Goal: Task Accomplishment & Management: Manage account settings

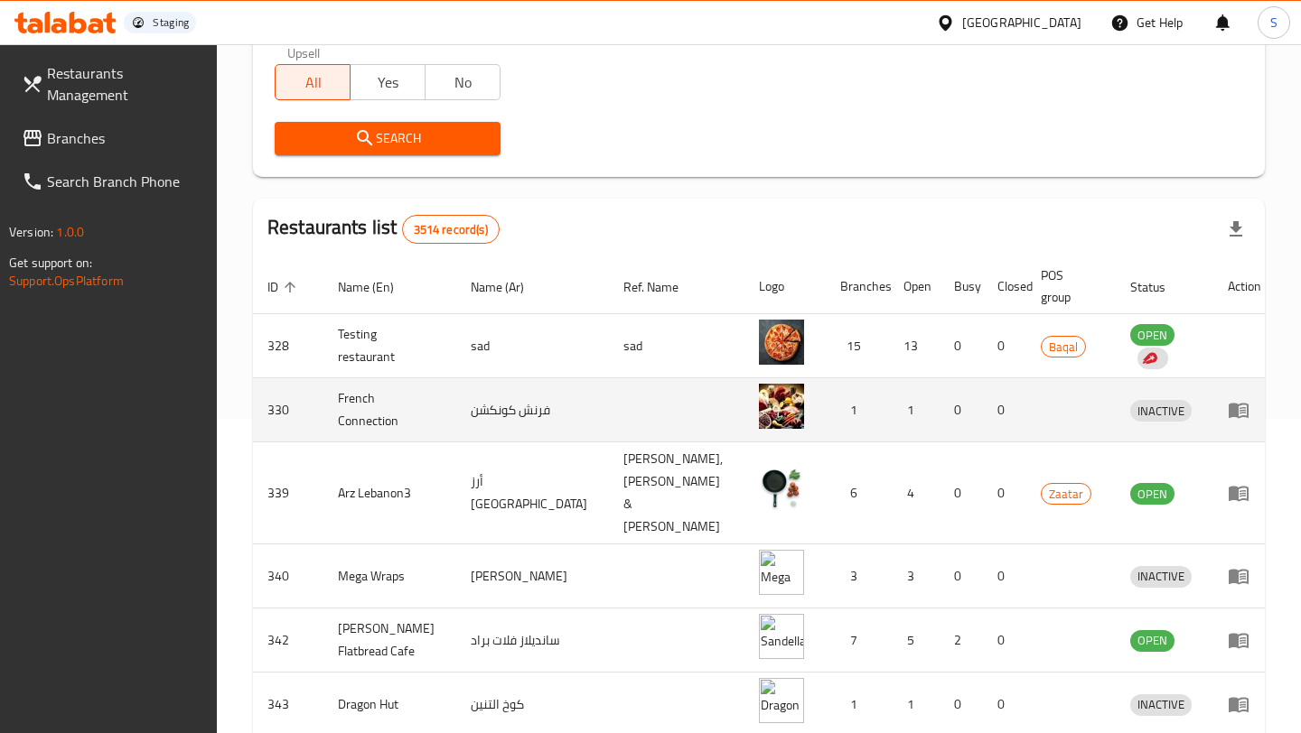
scroll to position [332, 0]
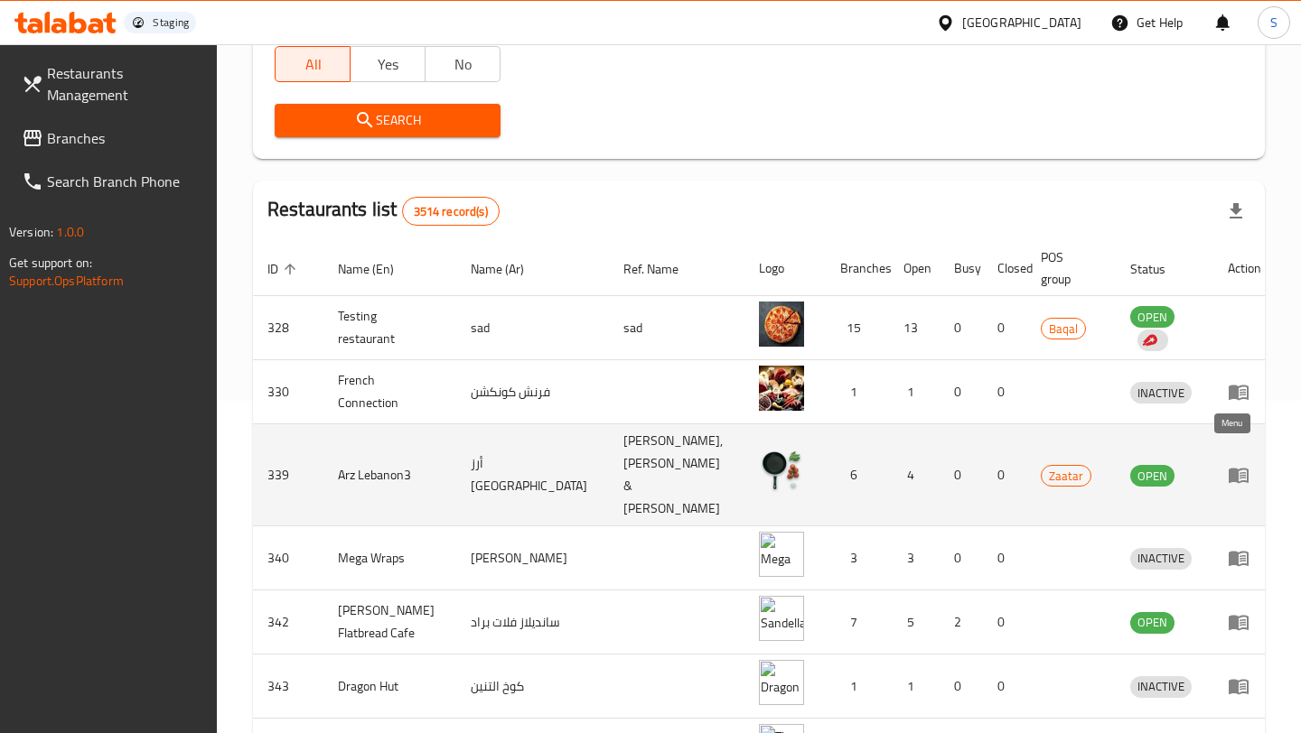
click at [1229, 464] on icon "enhanced table" at bounding box center [1239, 475] width 22 height 22
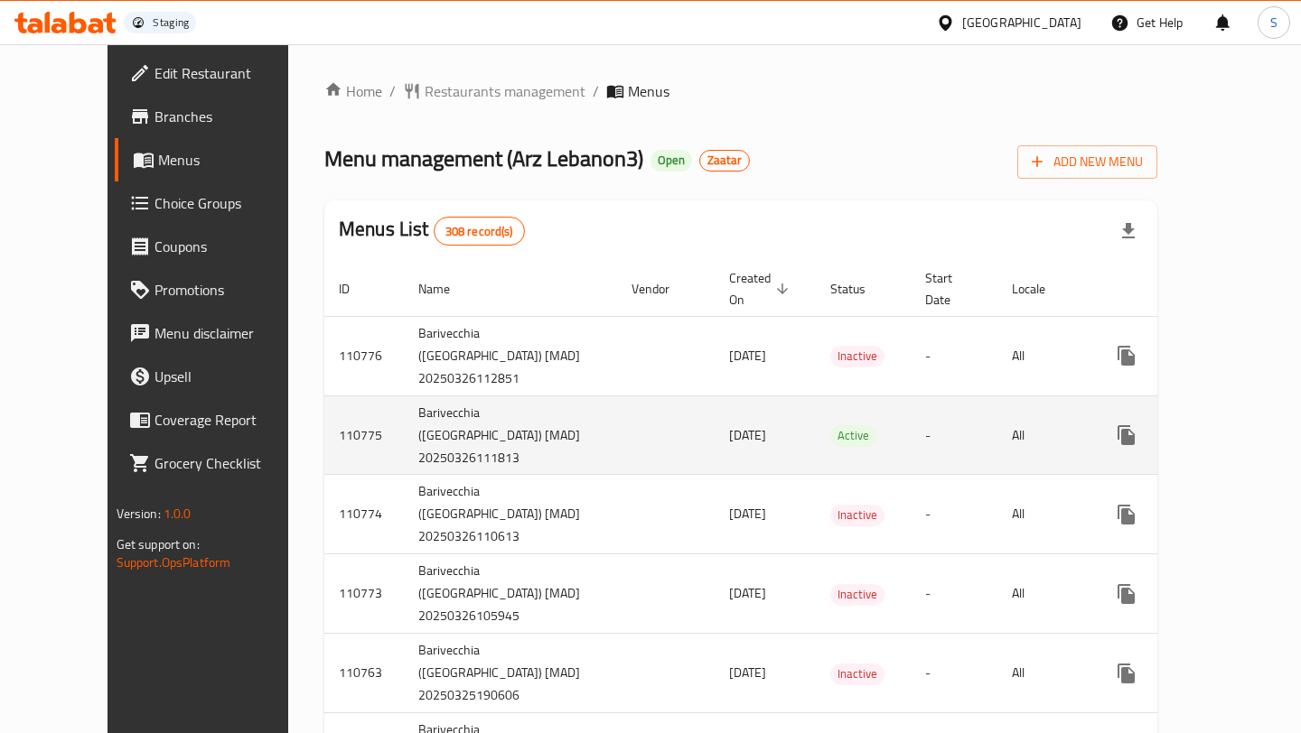
click at [324, 417] on td "110775" at bounding box center [363, 435] width 79 height 79
click at [1246, 425] on icon "enhanced table" at bounding box center [1257, 436] width 22 height 22
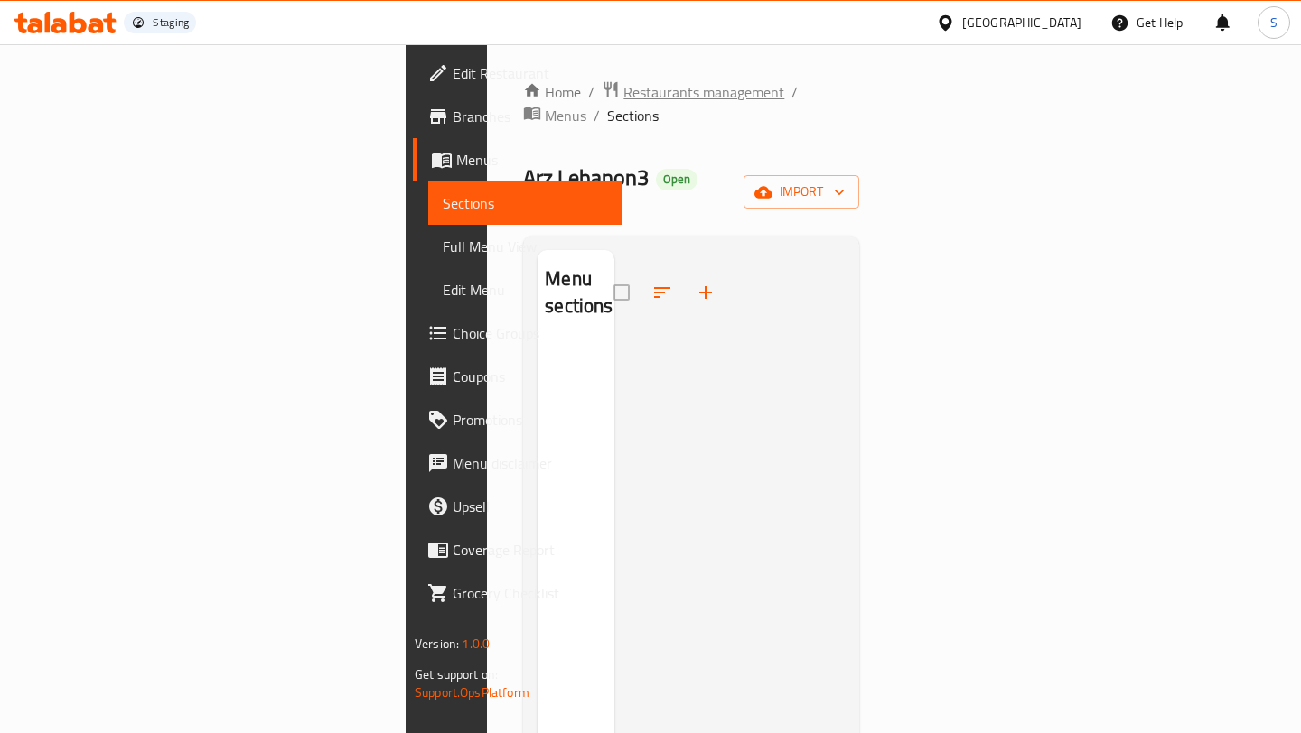
click at [623, 91] on span "Restaurants management" at bounding box center [703, 92] width 161 height 22
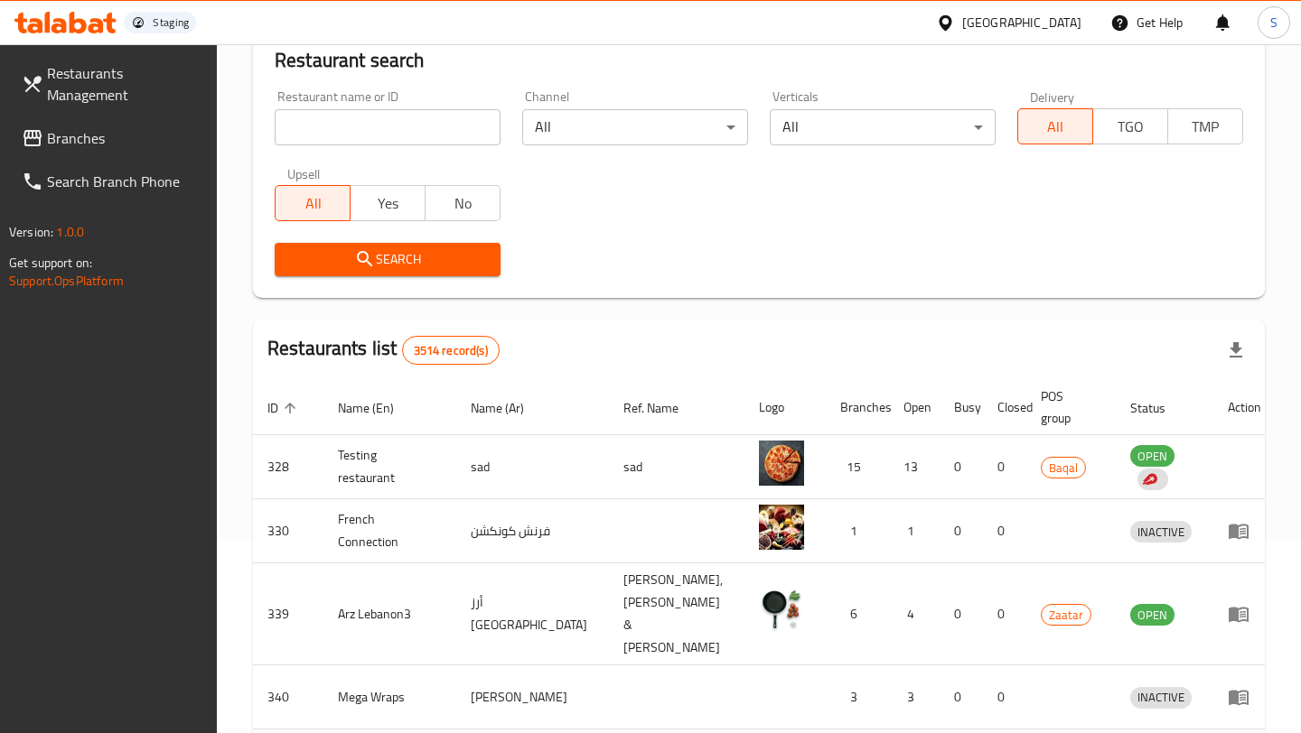
scroll to position [330, 0]
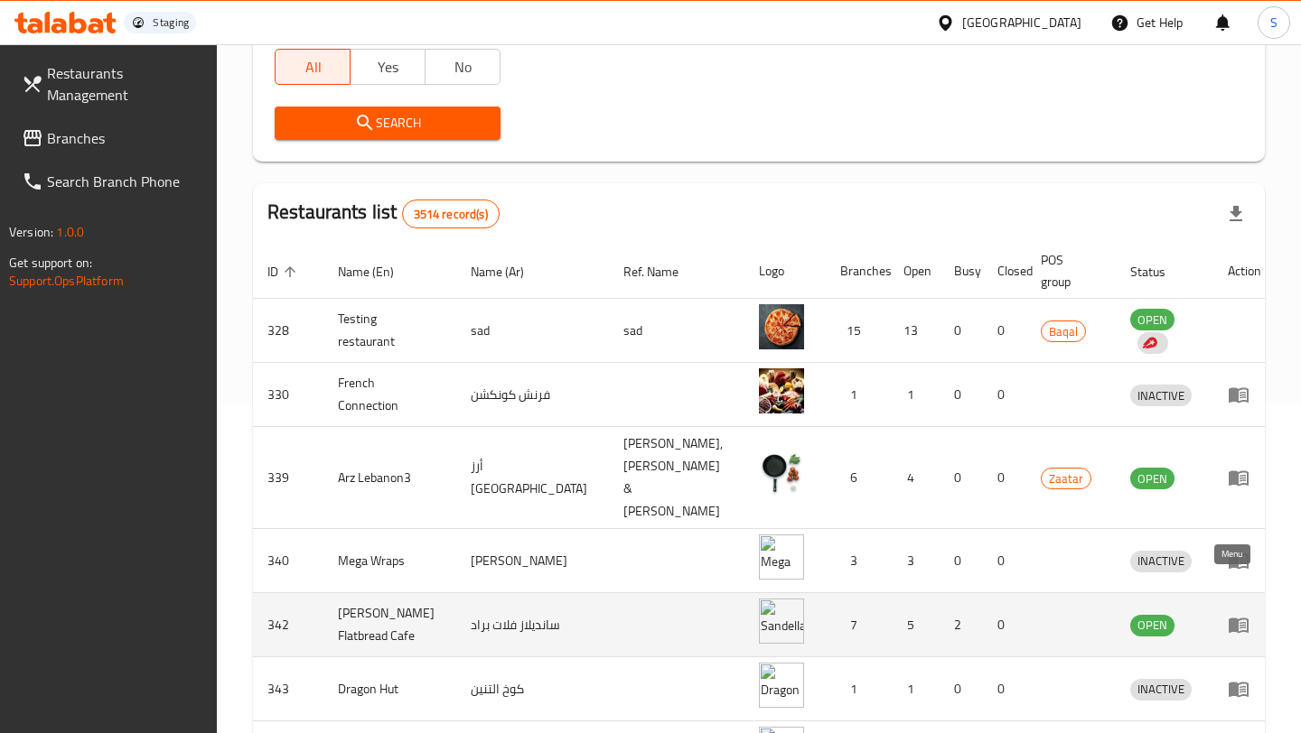
click at [1228, 614] on icon "enhanced table" at bounding box center [1239, 625] width 22 height 22
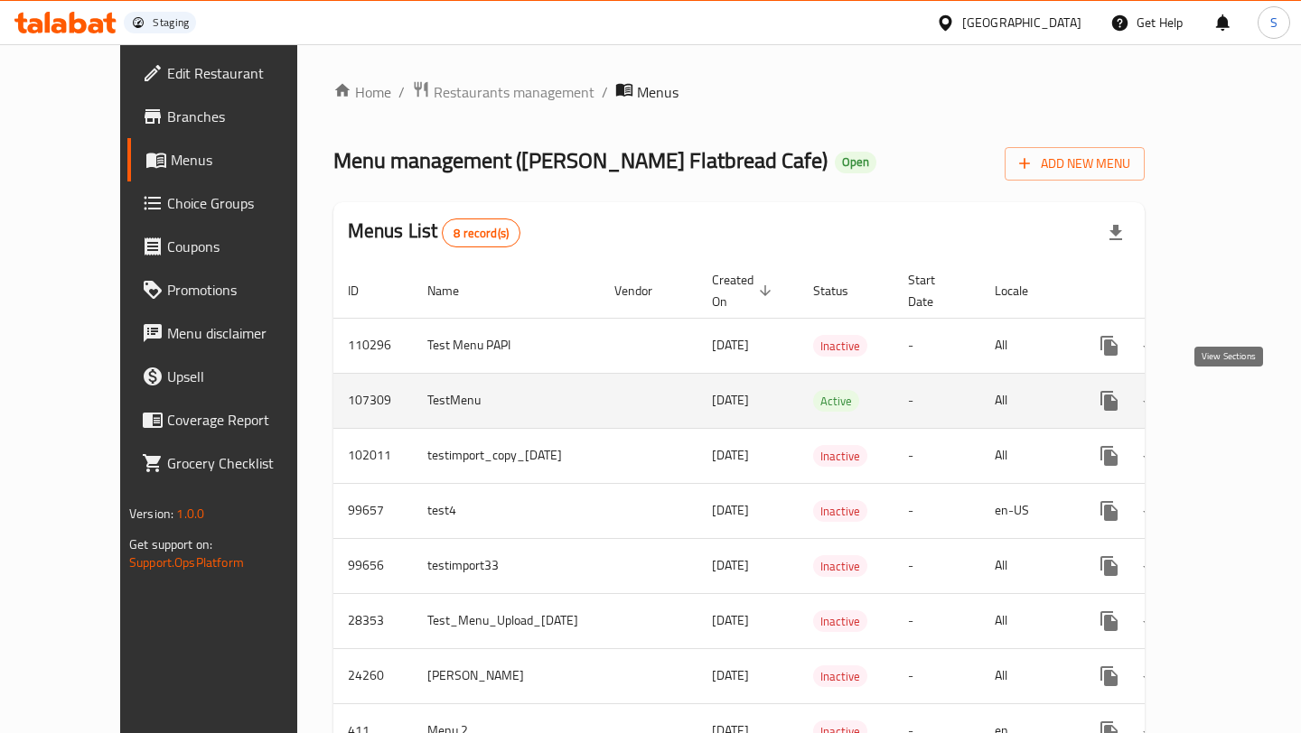
click at [1218, 407] on link "enhanced table" at bounding box center [1239, 400] width 43 height 43
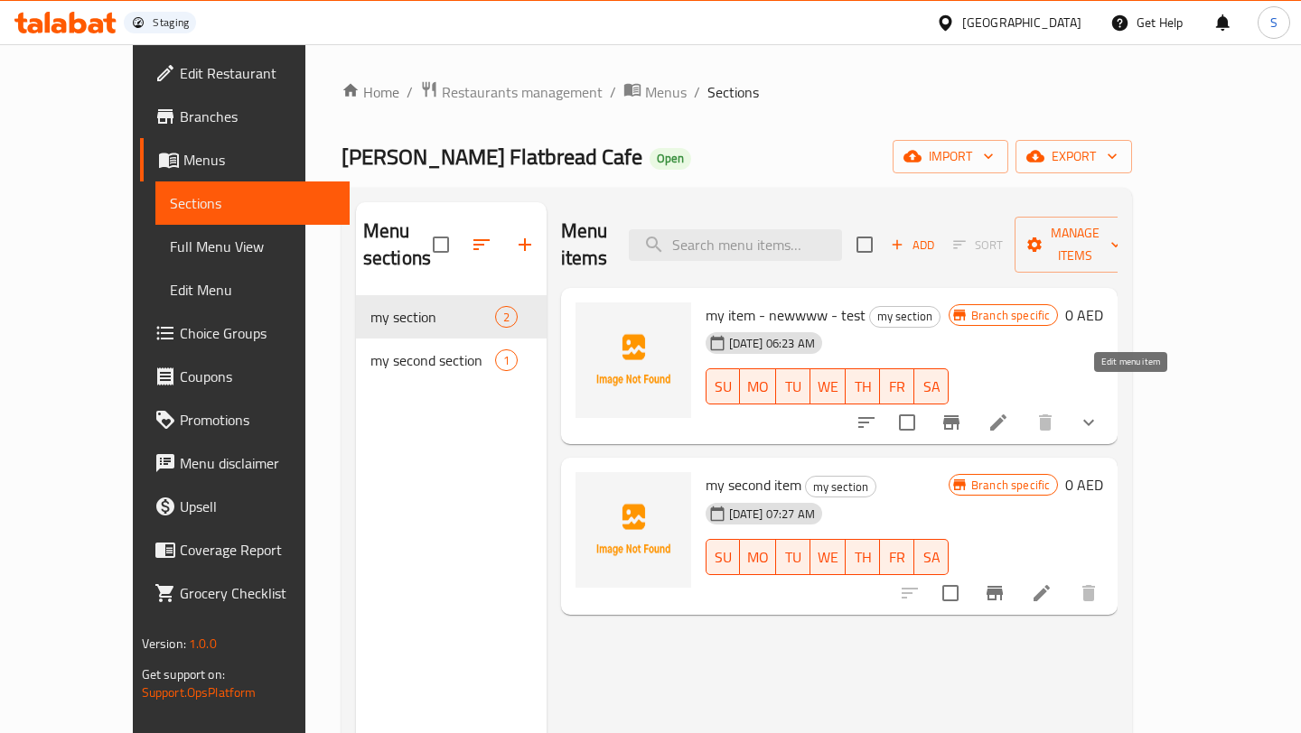
click at [1009, 412] on icon at bounding box center [998, 423] width 22 height 22
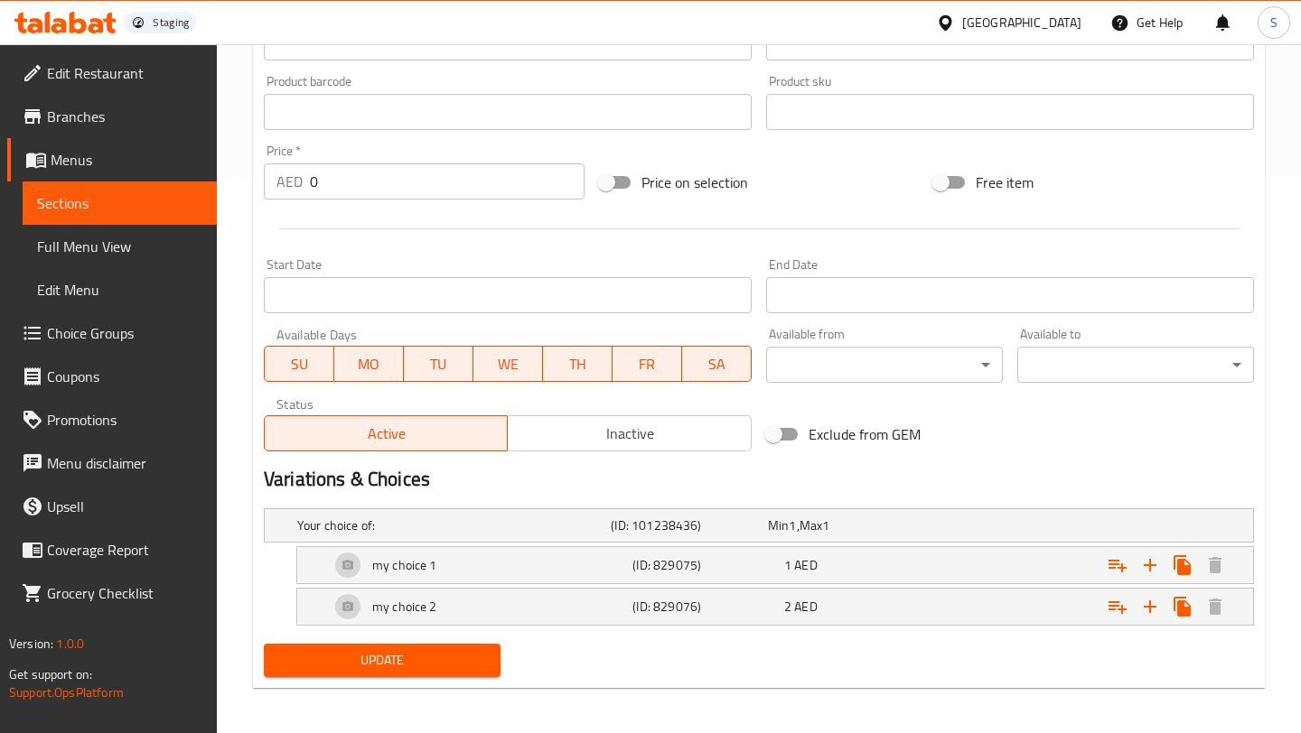
scroll to position [561, 0]
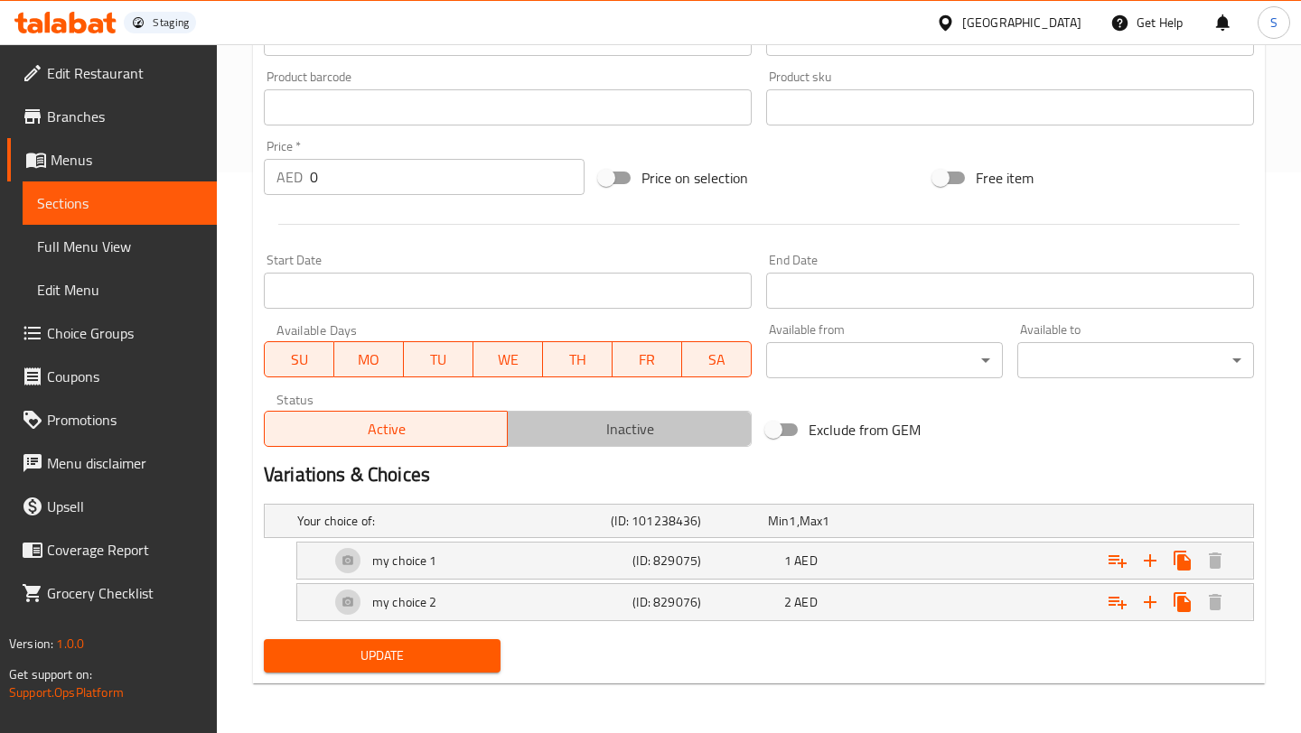
click at [657, 445] on button "Inactive" at bounding box center [629, 429] width 244 height 36
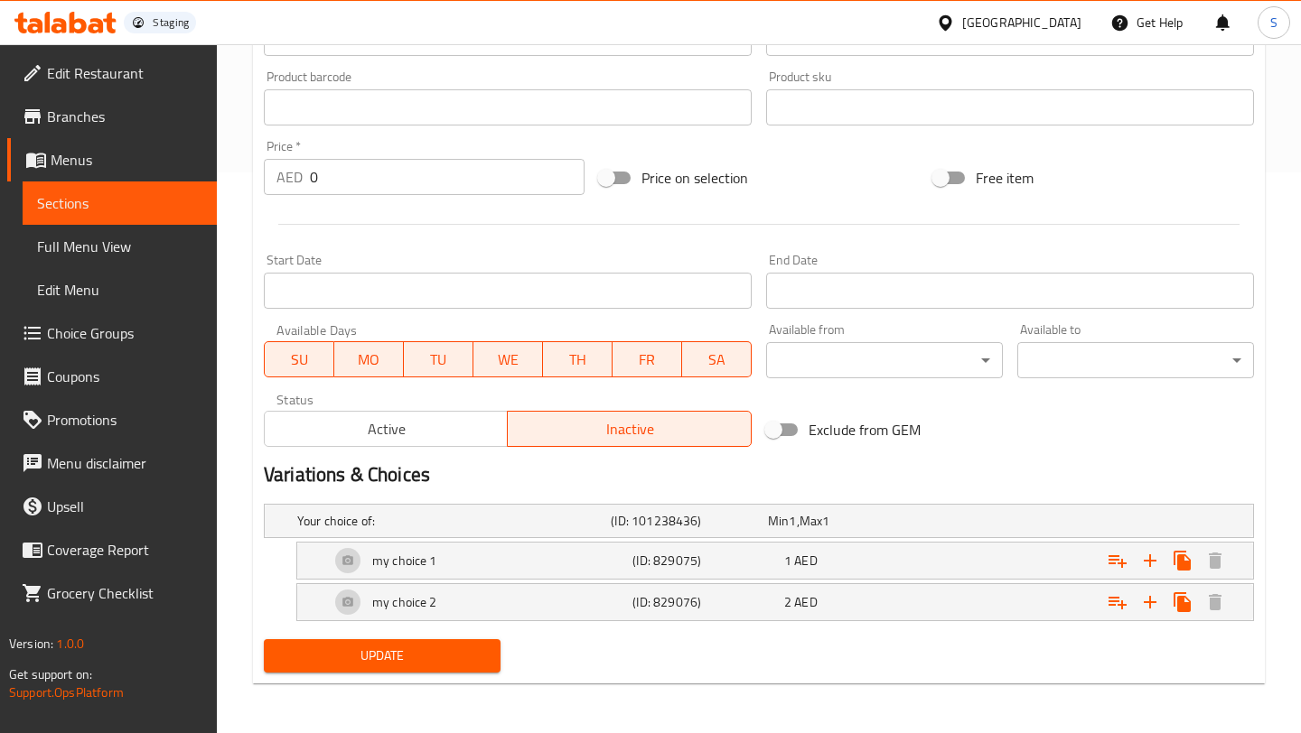
click at [427, 420] on span "Active" at bounding box center [386, 429] width 229 height 26
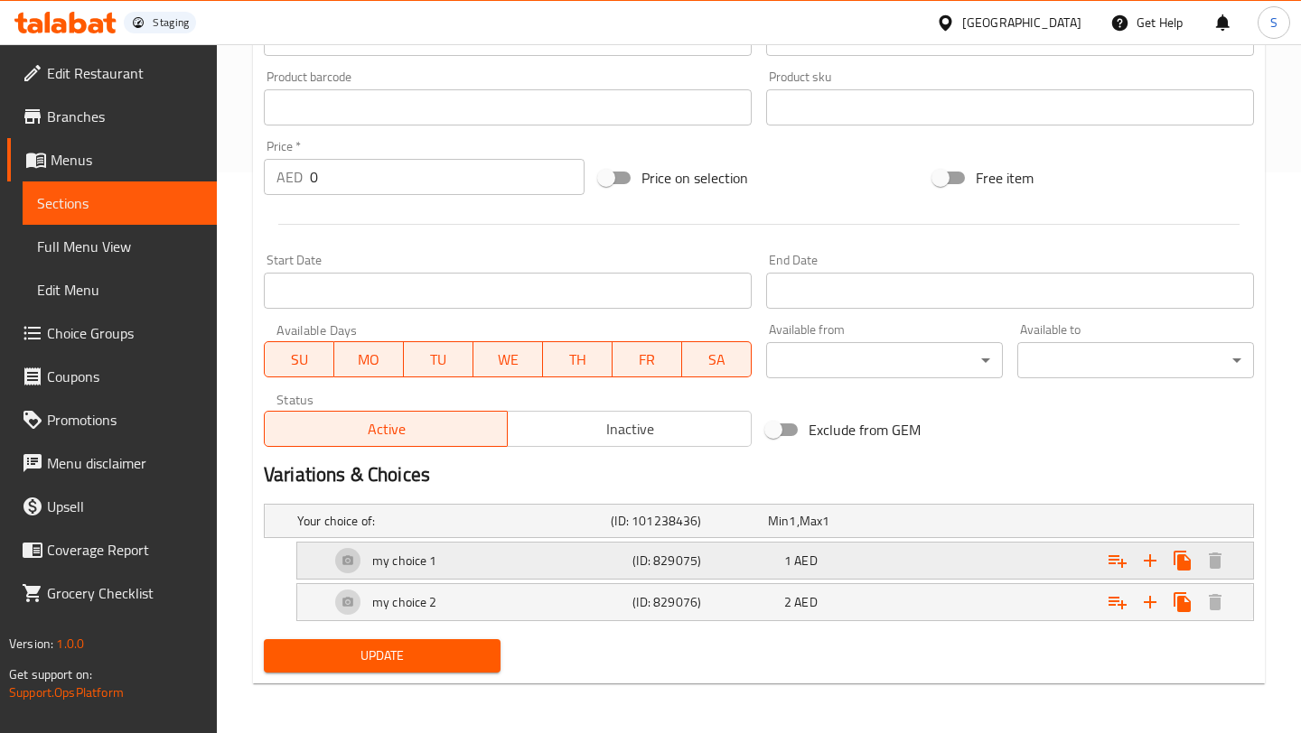
click at [461, 534] on div "my choice 1" at bounding box center [450, 521] width 313 height 25
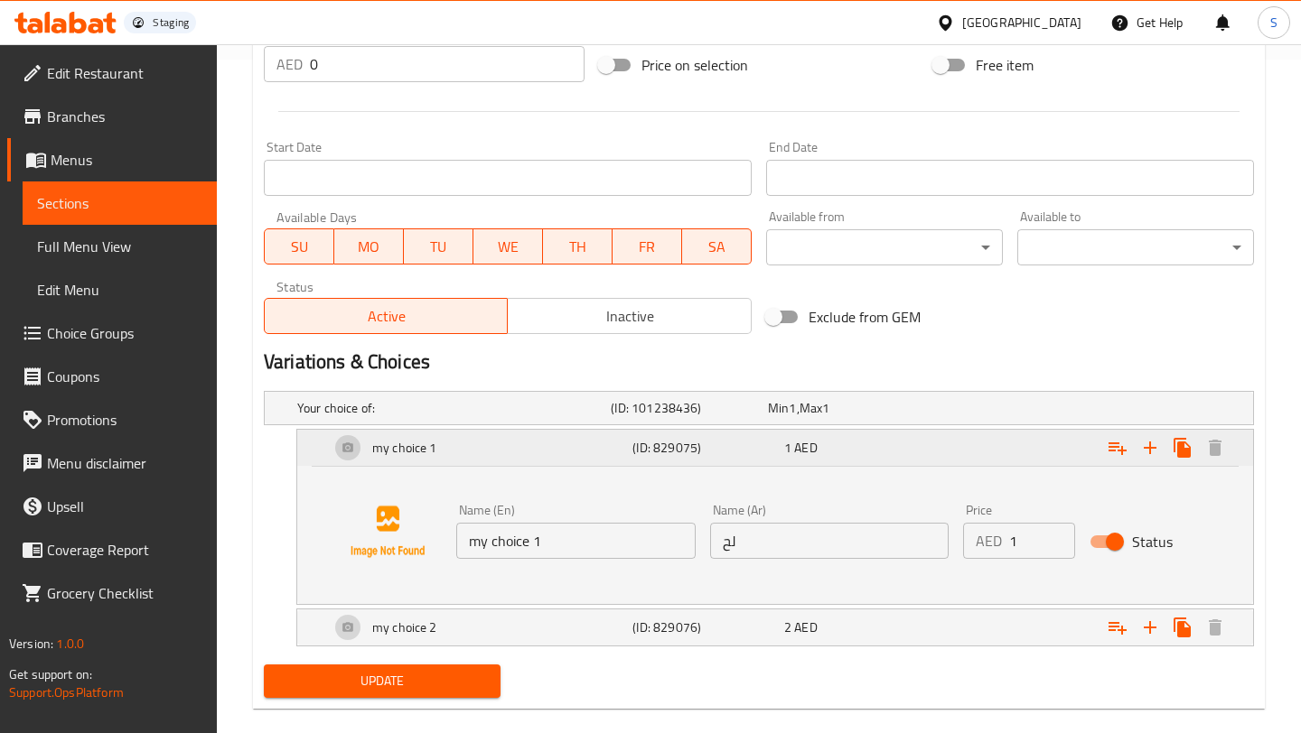
scroll to position [699, 0]
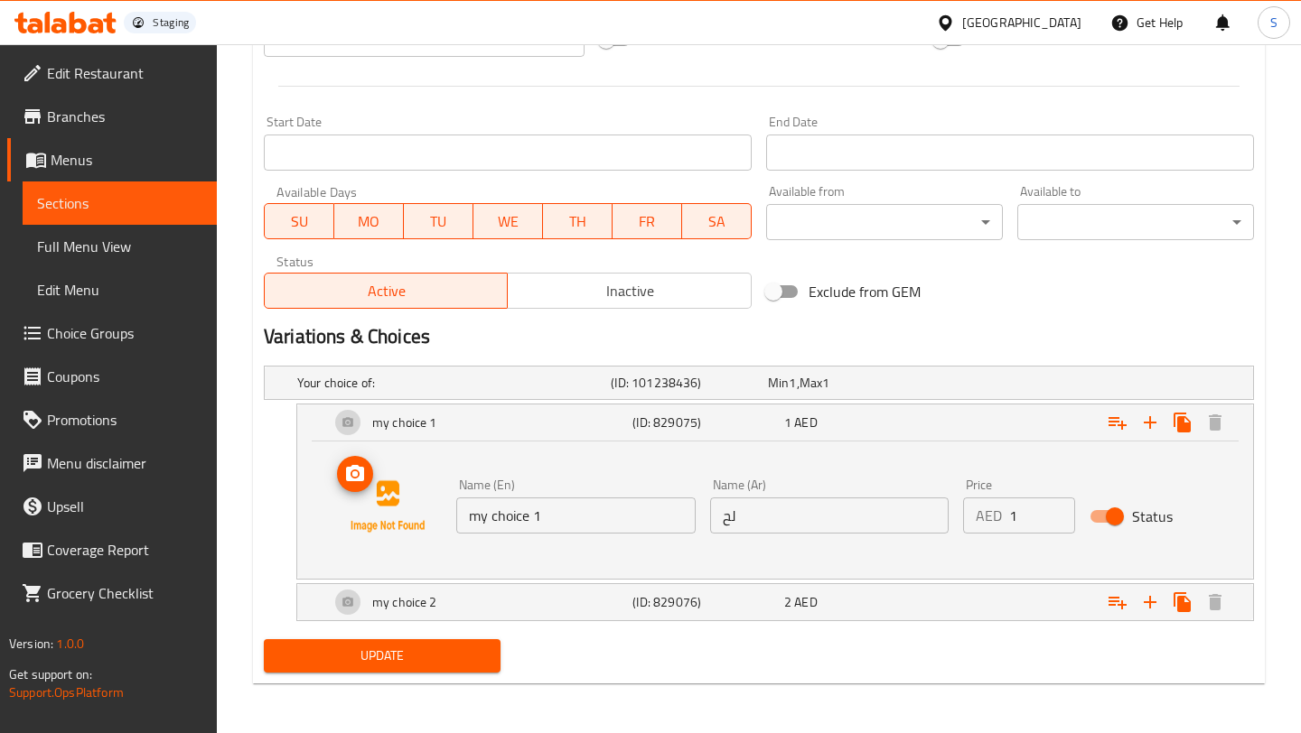
click at [355, 477] on icon "upload picture" at bounding box center [355, 474] width 22 height 22
click at [399, 650] on span "Update" at bounding box center [382, 656] width 208 height 23
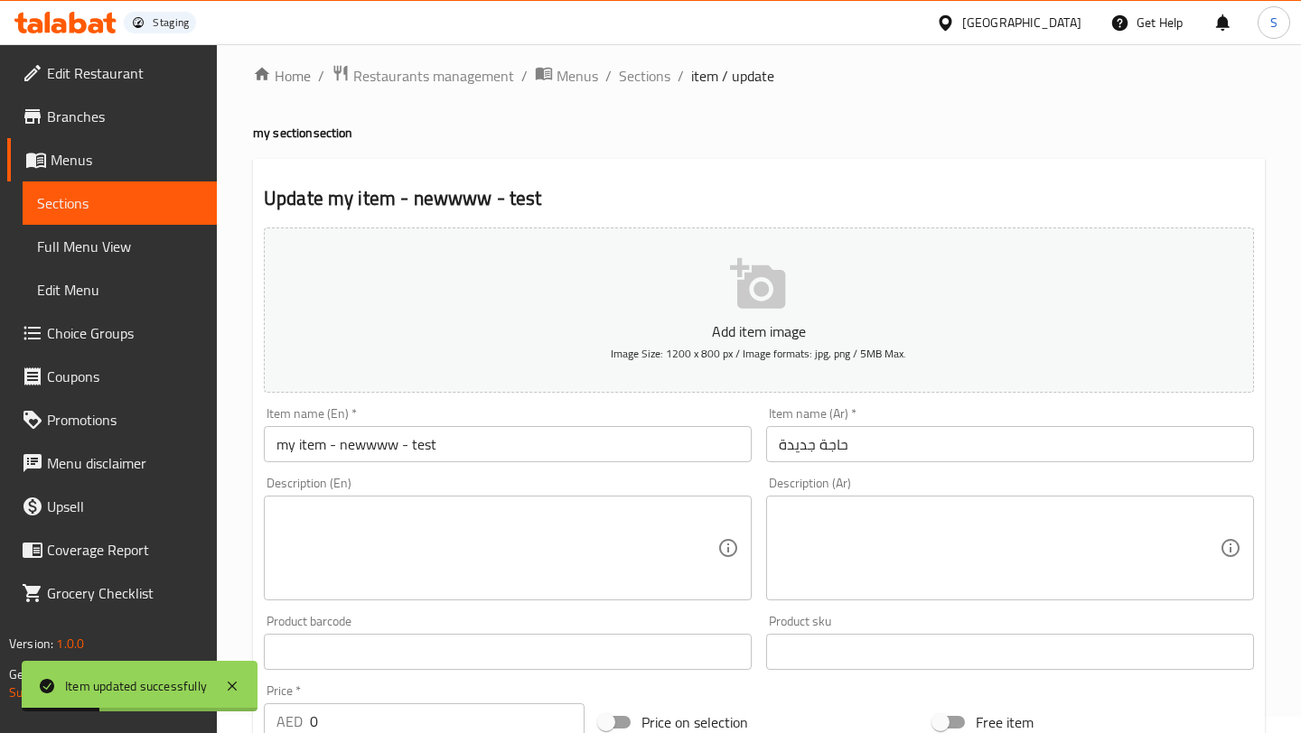
scroll to position [0, 0]
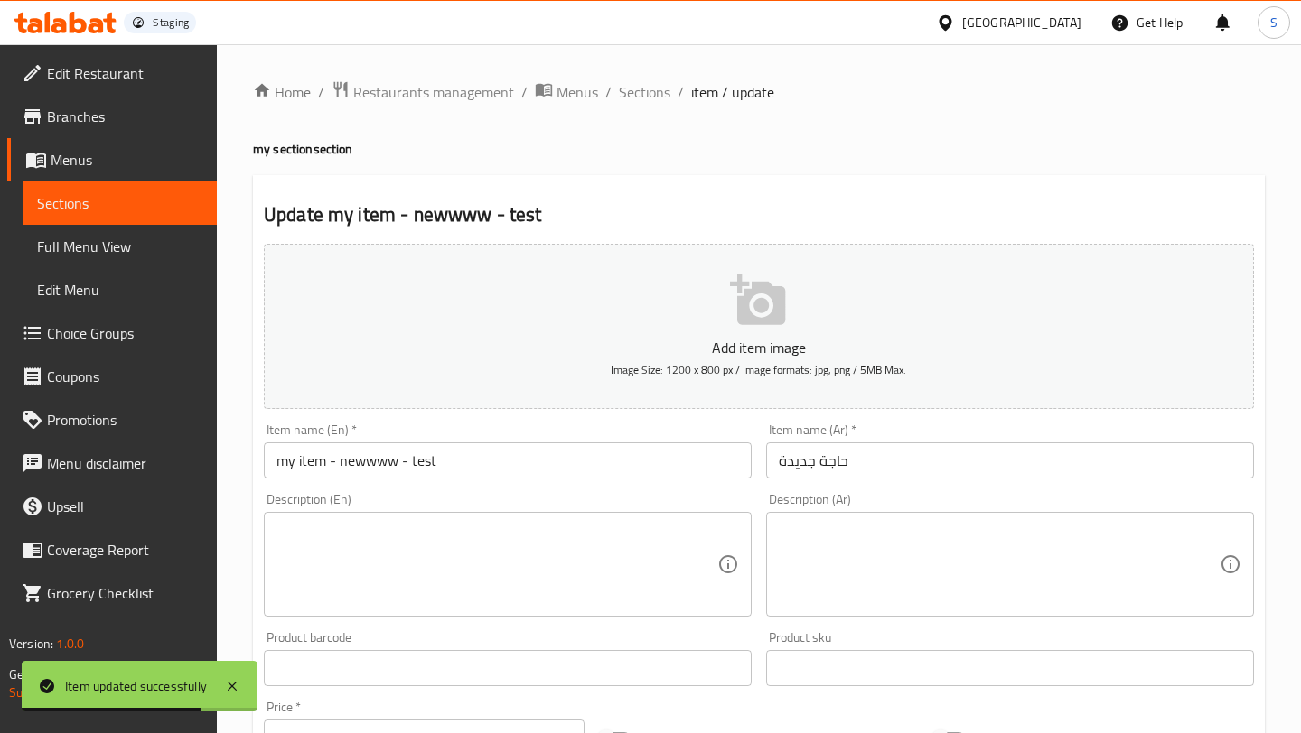
click at [129, 206] on span "Sections" at bounding box center [119, 203] width 165 height 22
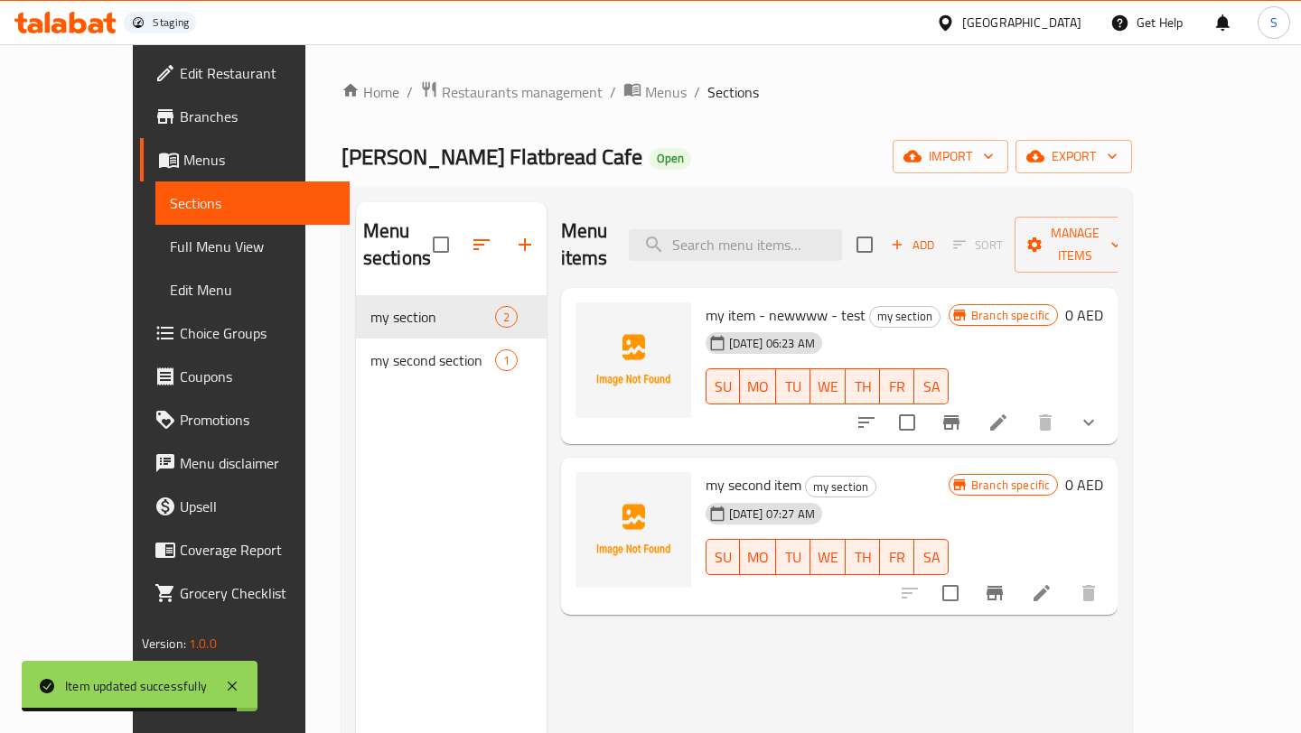
click at [1009, 412] on icon at bounding box center [998, 423] width 22 height 22
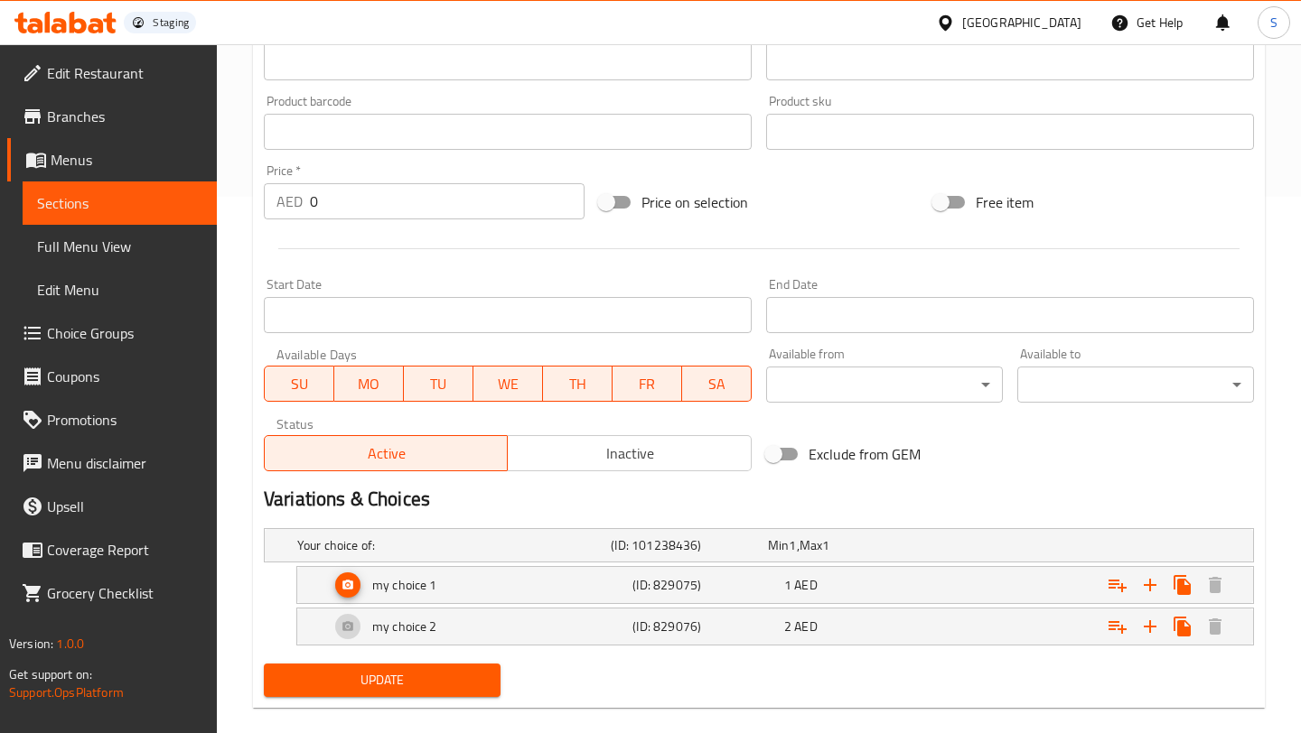
scroll to position [561, 0]
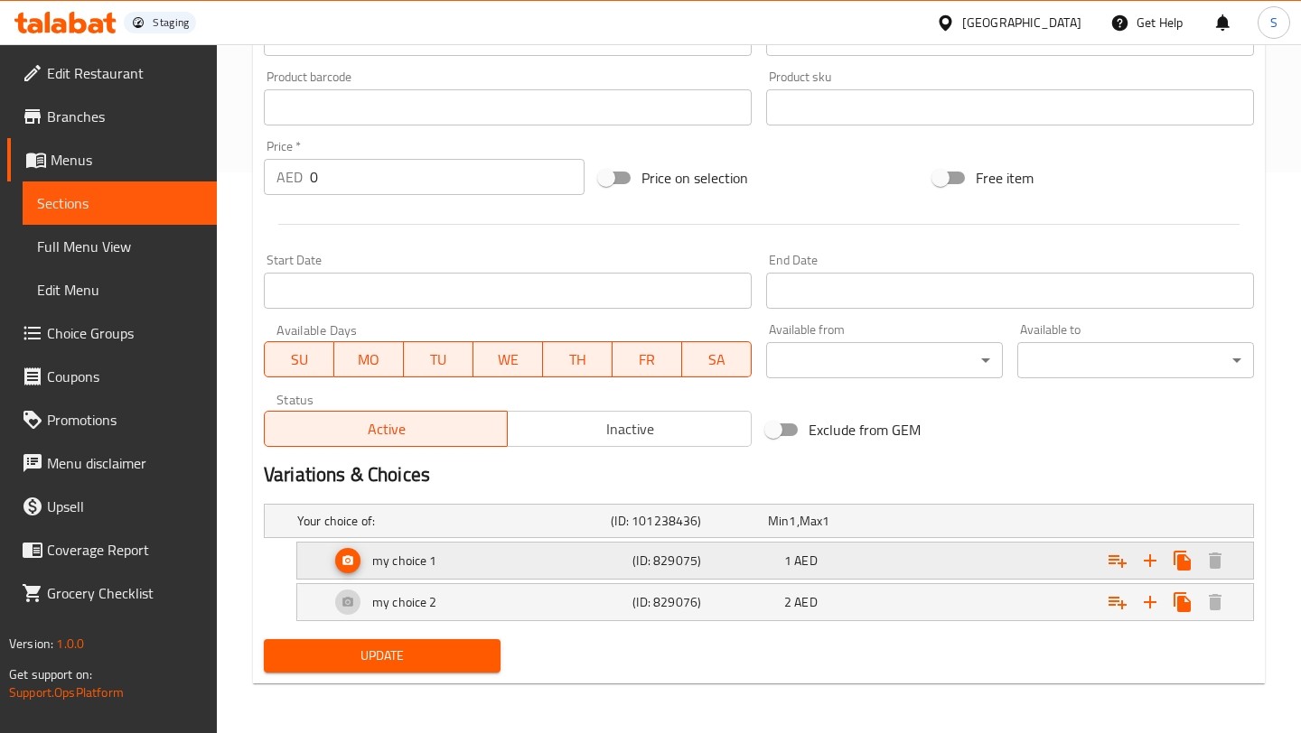
click at [467, 534] on div "my choice 1" at bounding box center [450, 521] width 313 height 25
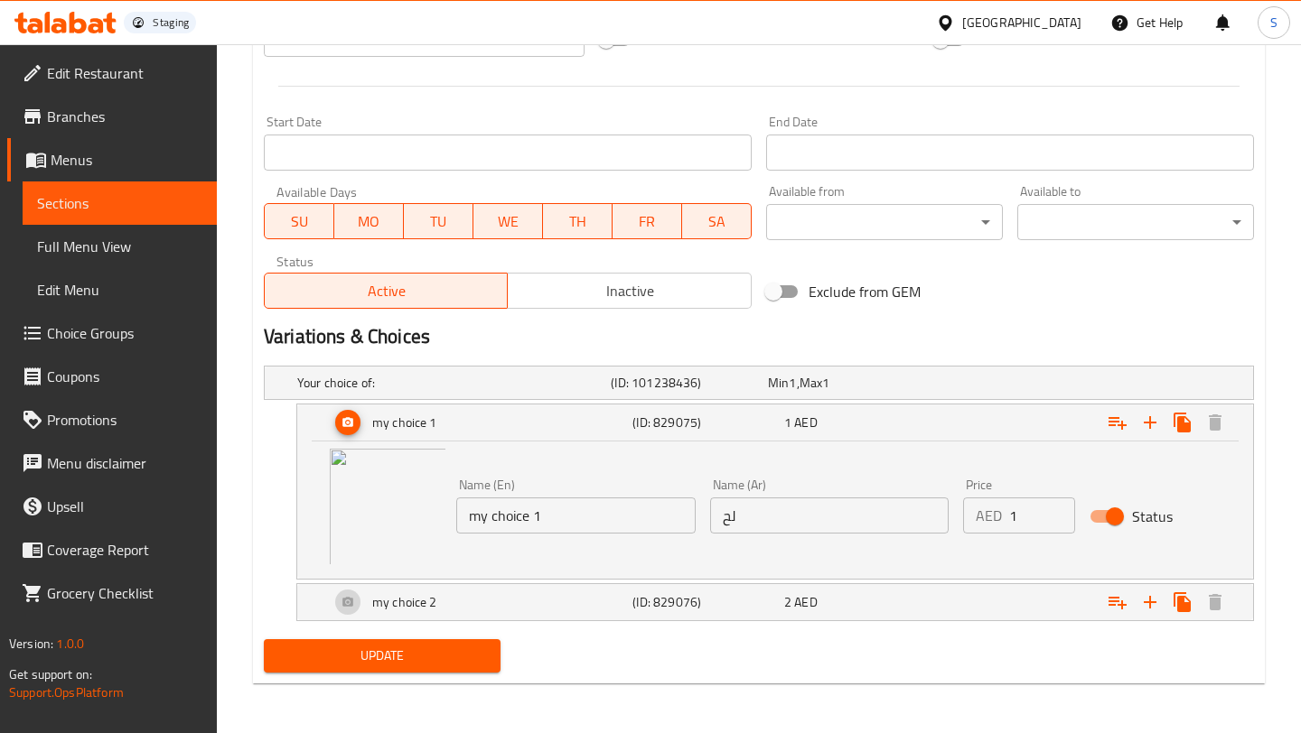
scroll to position [0, 0]
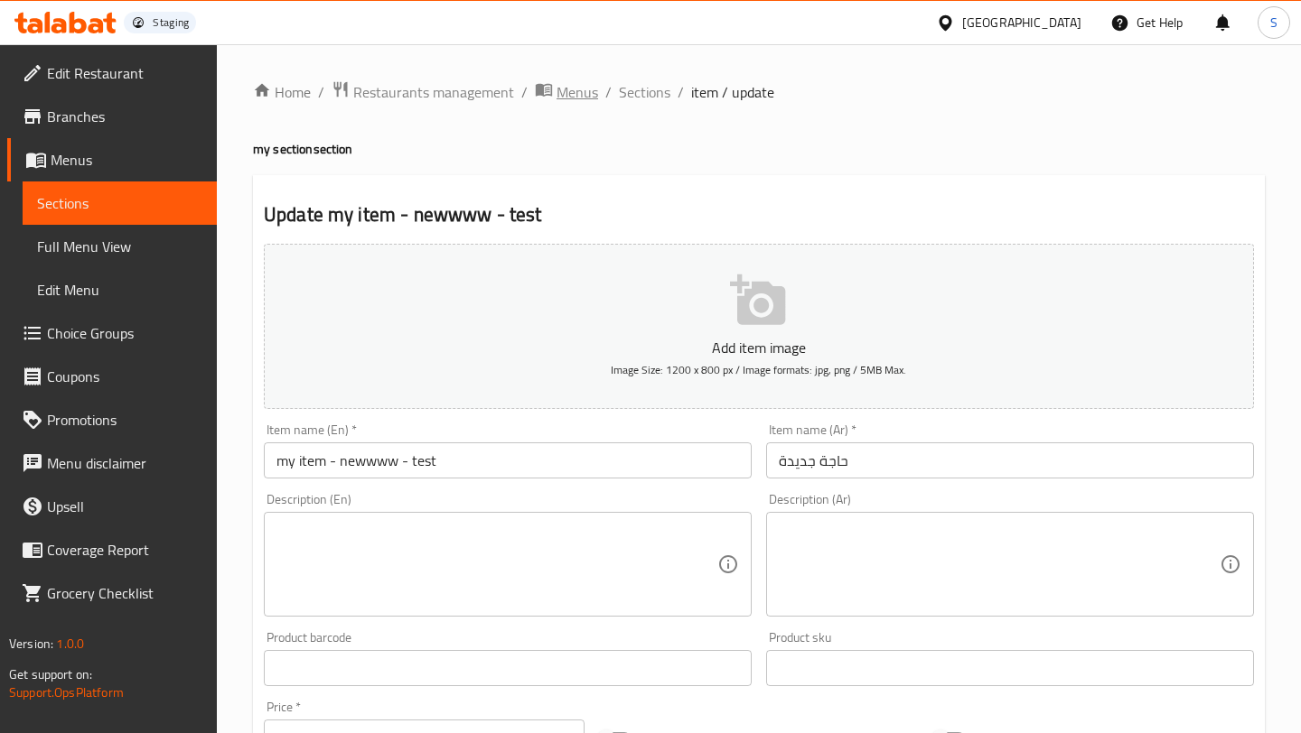
click at [584, 89] on span "Menus" at bounding box center [577, 92] width 42 height 22
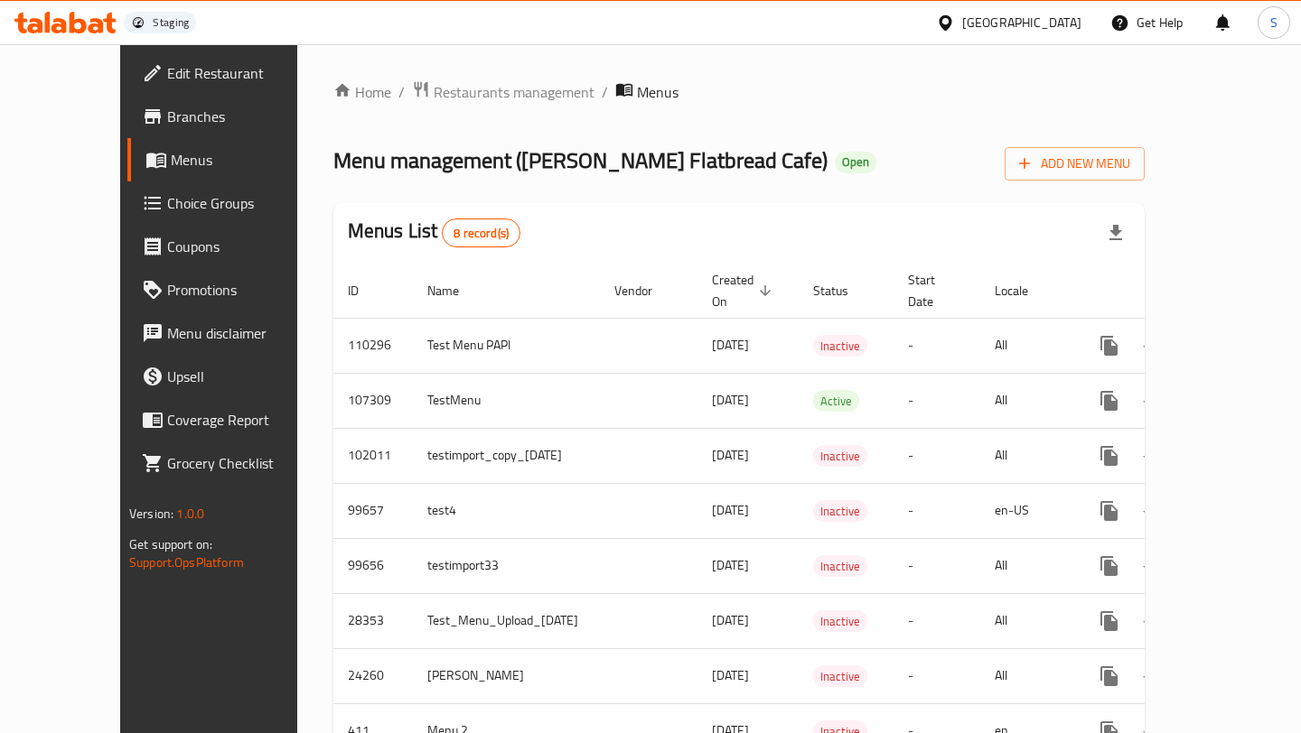
click at [544, 156] on span "Menu management ( [PERSON_NAME] Flatbread Cafe )" at bounding box center [580, 160] width 494 height 41
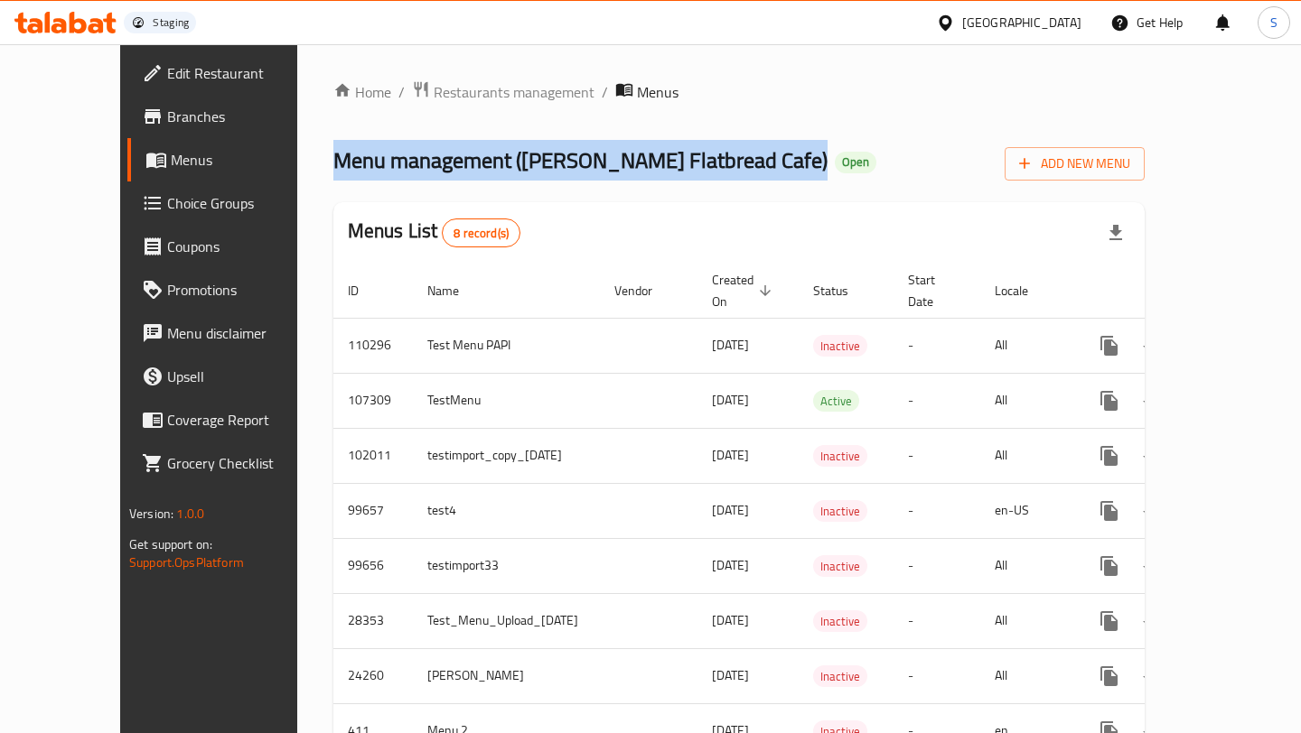
click at [544, 156] on span "Menu management ( [PERSON_NAME] Flatbread Cafe )" at bounding box center [580, 160] width 494 height 41
copy span "Menu management ( [PERSON_NAME] Flatbread Cafe )"
